Goal: Navigation & Orientation: Find specific page/section

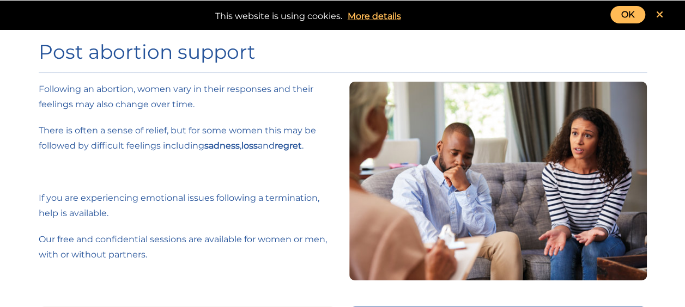
click at [661, 12] on icon at bounding box center [659, 15] width 7 height 10
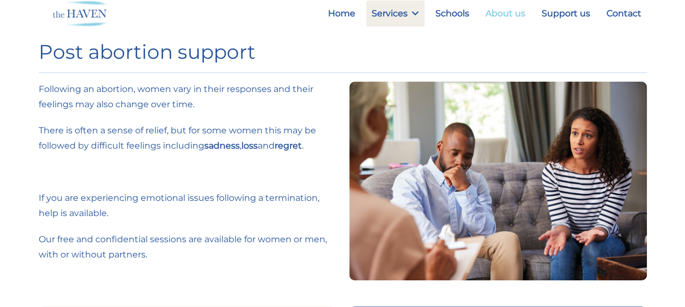
click at [514, 12] on link "About us" at bounding box center [505, 14] width 51 height 26
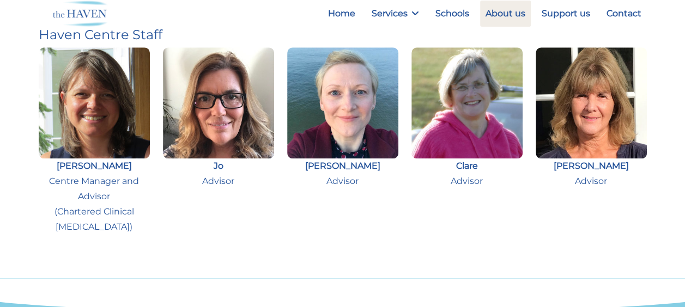
scroll to position [62, 0]
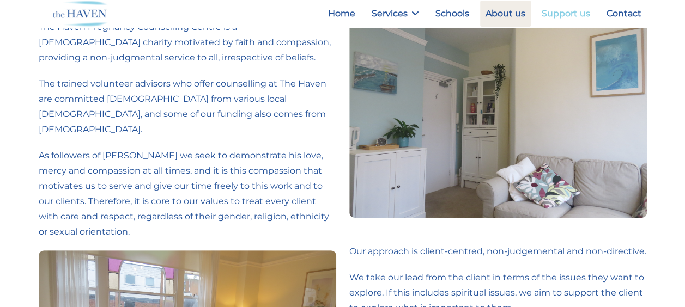
click at [562, 14] on link "Support us" at bounding box center [565, 14] width 59 height 26
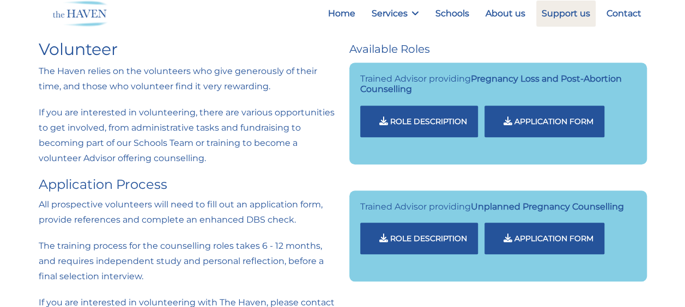
scroll to position [382, 0]
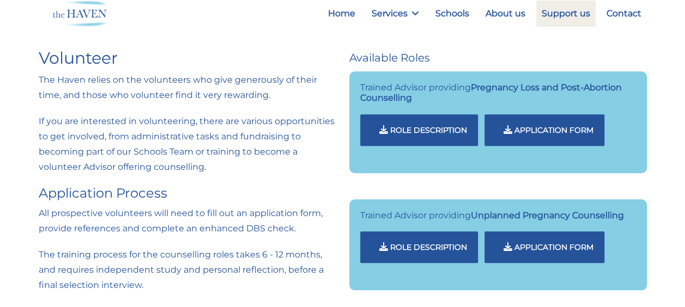
click at [435, 130] on span "Role Description" at bounding box center [428, 130] width 77 height 10
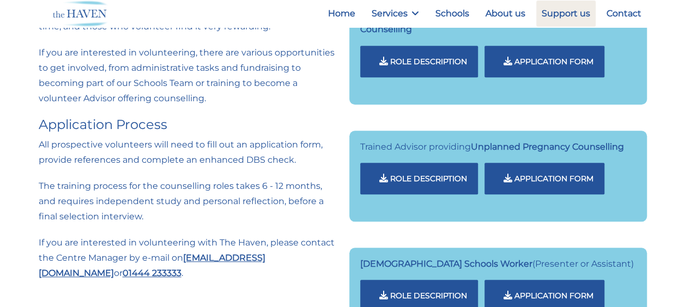
scroll to position [0, 0]
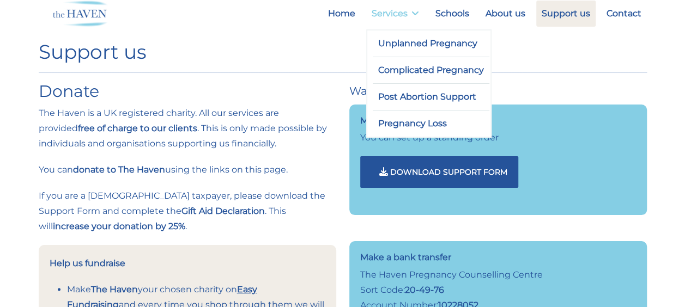
click at [379, 11] on link "Services" at bounding box center [395, 14] width 58 height 26
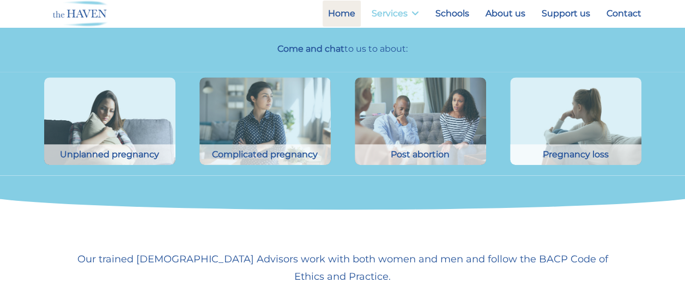
scroll to position [310, 0]
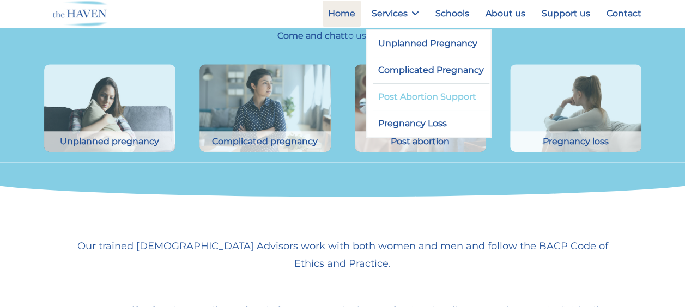
click at [406, 96] on link "Post Abortion Support" at bounding box center [431, 97] width 117 height 26
